Goal: Find specific page/section: Find specific page/section

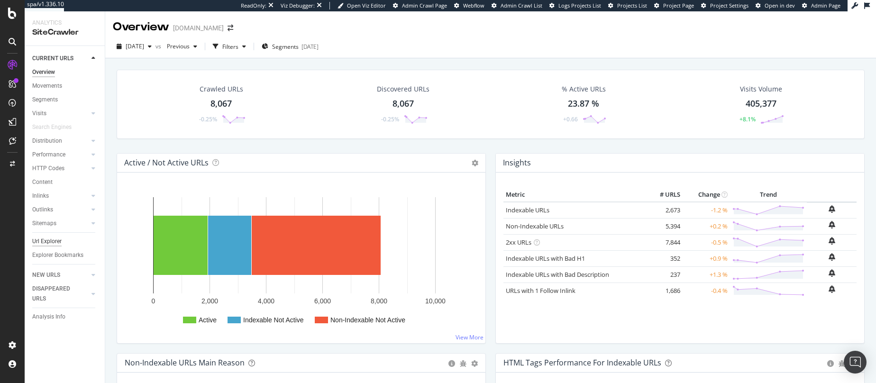
click at [49, 243] on div "Url Explorer" at bounding box center [46, 242] width 29 height 10
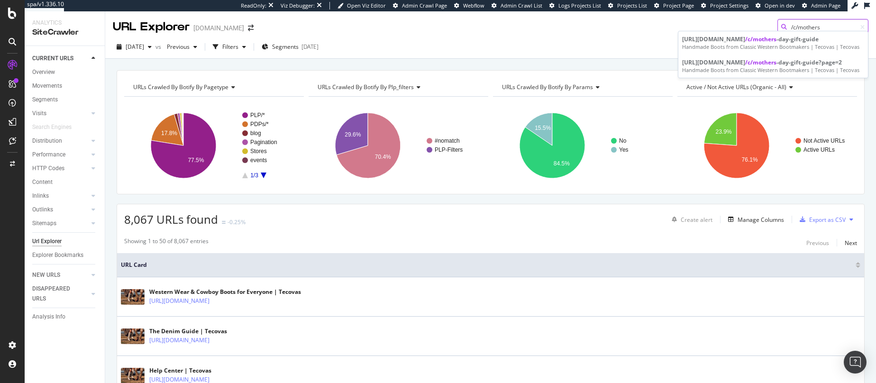
type input "/c/mothers"
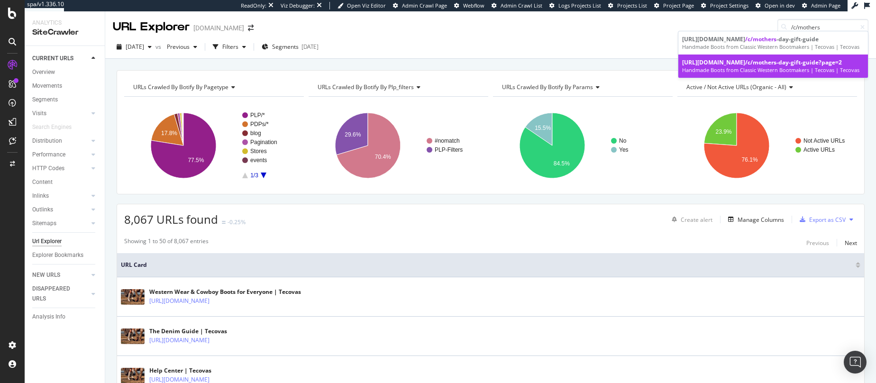
click at [737, 63] on div "[URL][DOMAIN_NAME] /c/mothers -day-gift-guide?page=2" at bounding box center [773, 62] width 182 height 8
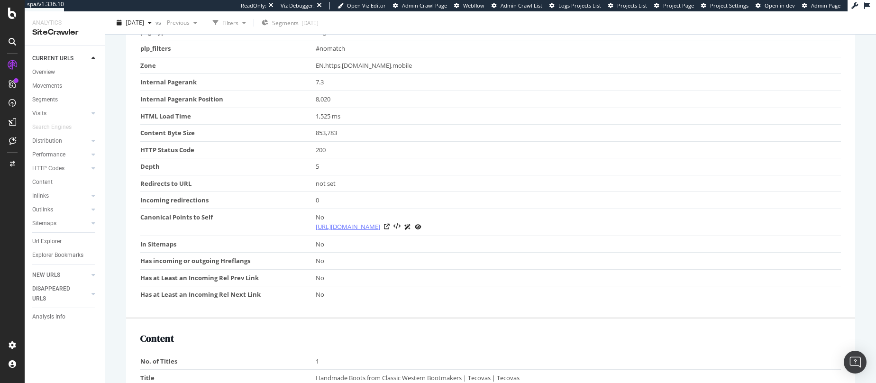
scroll to position [480, 0]
